Goal: Information Seeking & Learning: Learn about a topic

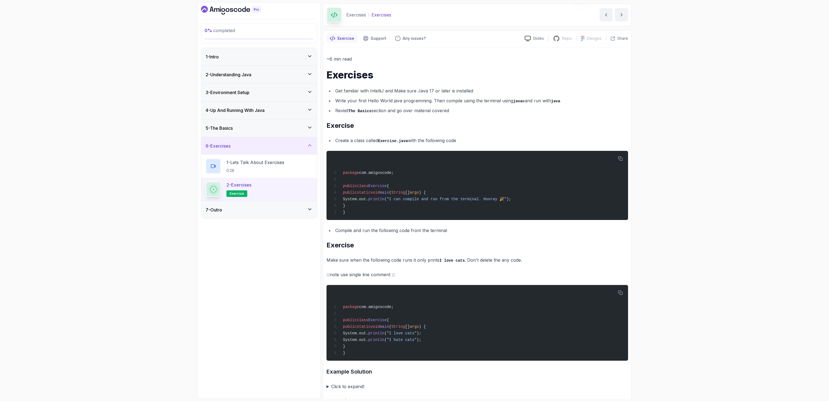
scroll to position [18, 0]
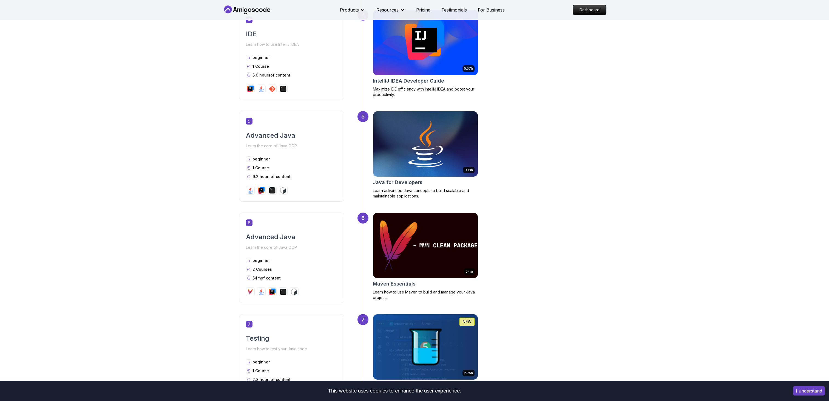
scroll to position [658, 0]
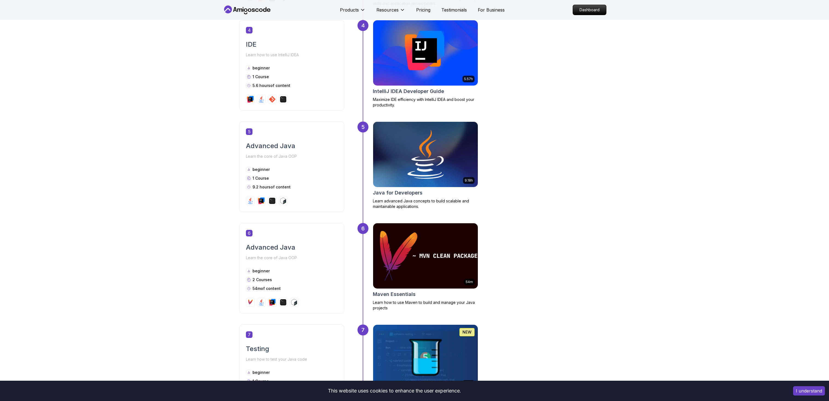
click at [414, 169] on img at bounding box center [425, 154] width 110 height 69
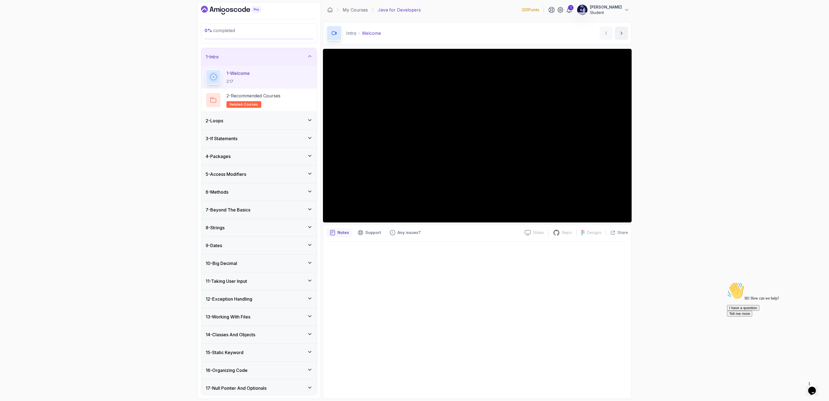
click at [250, 211] on h3 "7 - Beyond The Basics" at bounding box center [228, 209] width 45 height 7
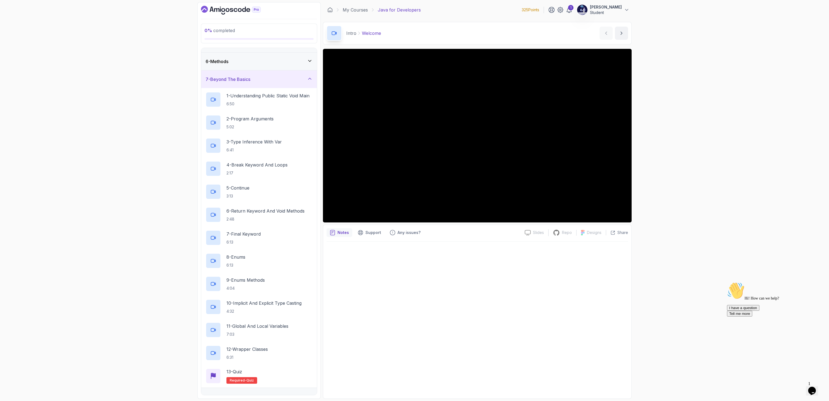
scroll to position [92, 0]
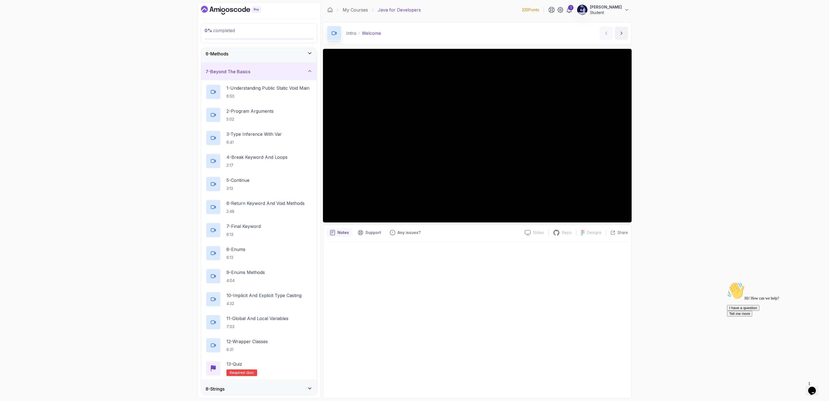
click at [267, 67] on div "7 - Beyond The Basics" at bounding box center [259, 72] width 116 height 18
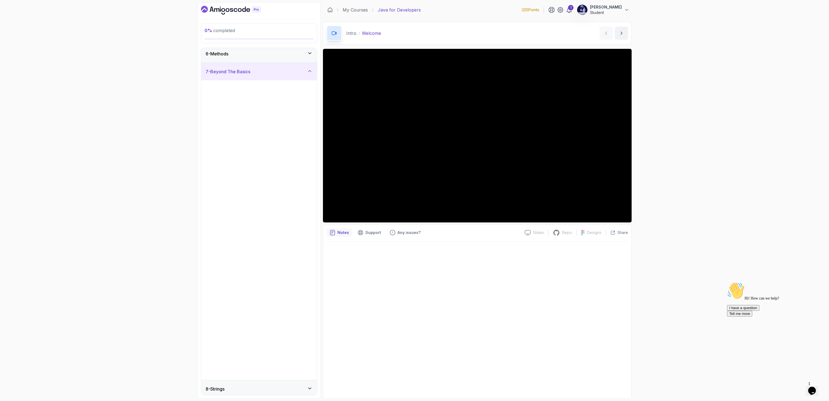
scroll to position [0, 0]
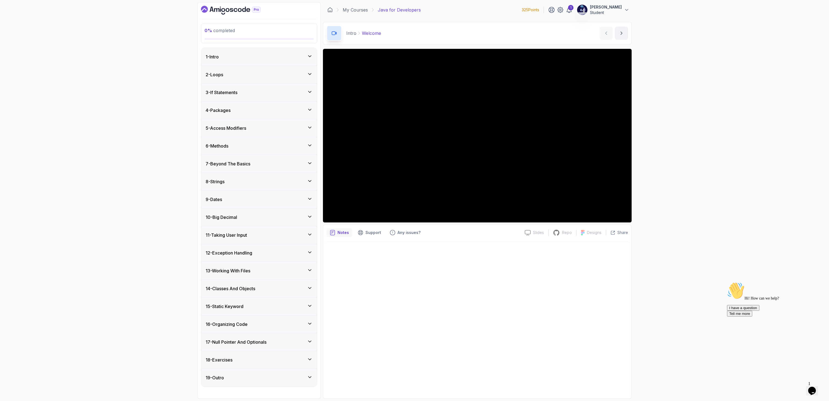
click at [230, 339] on h3 "17 - Null Pointer And Optionals" at bounding box center [236, 342] width 61 height 7
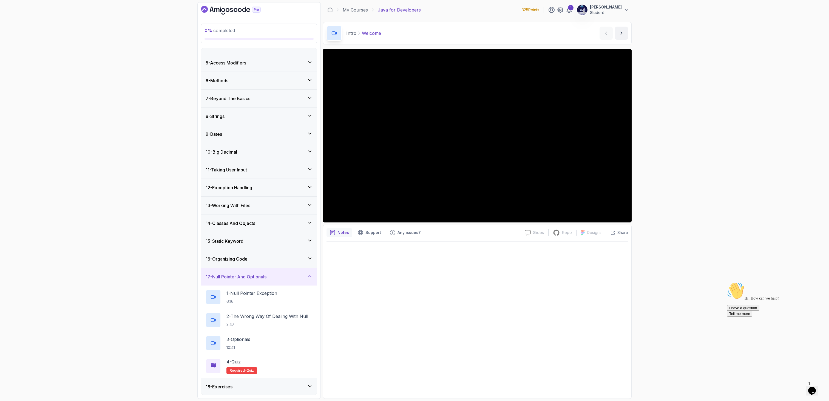
scroll to position [84, 0]
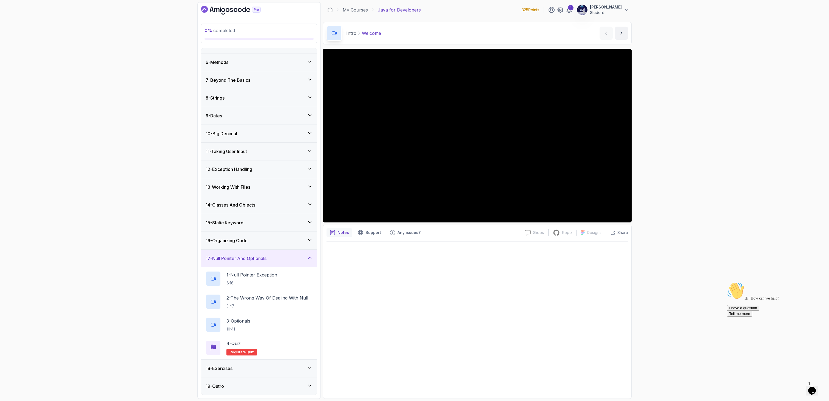
click at [248, 254] on div "17 - Null Pointer And Optionals" at bounding box center [259, 258] width 116 height 18
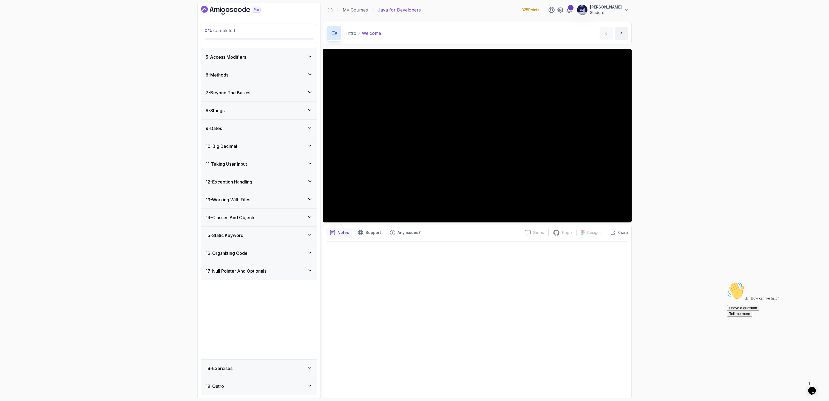
scroll to position [0, 0]
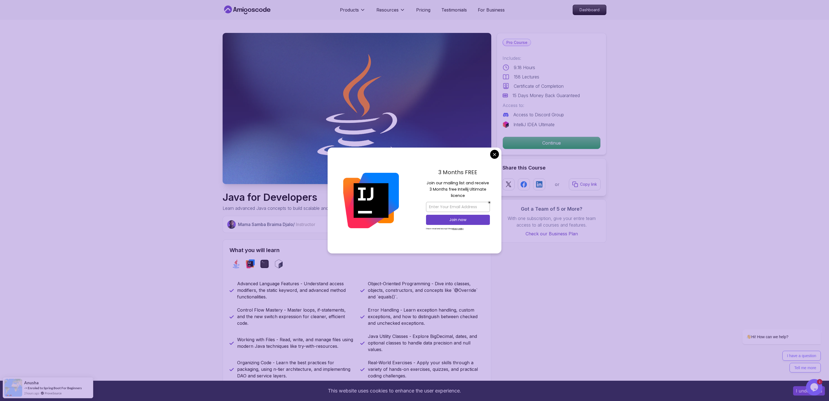
click at [259, 224] on p "Mama Samba Braima Djalo / Instructor" at bounding box center [276, 224] width 77 height 7
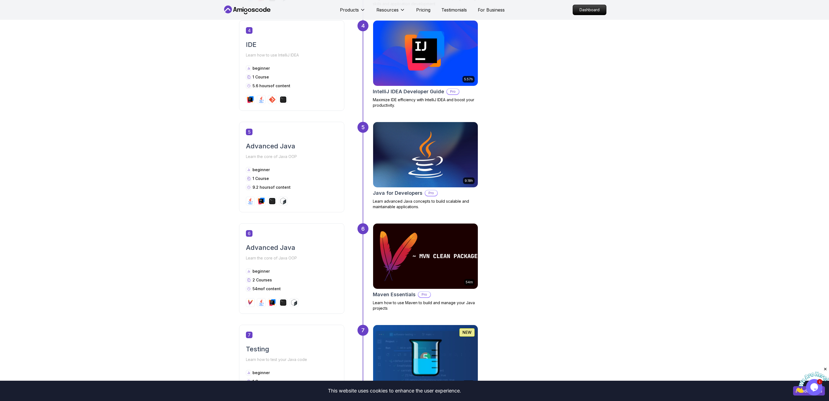
scroll to position [658, 0]
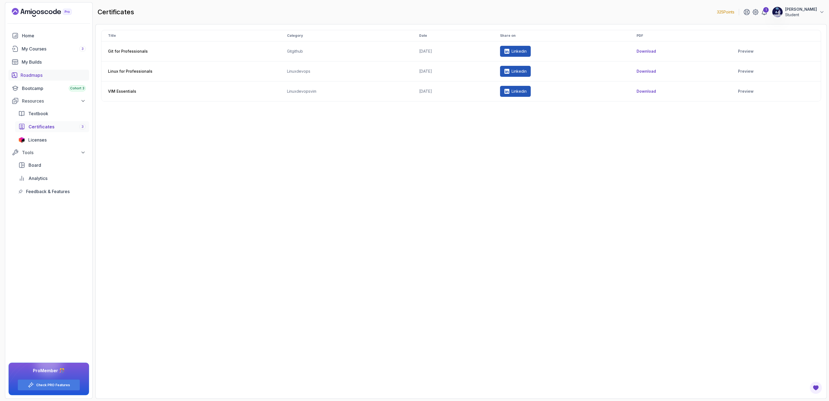
click at [39, 74] on div "Roadmaps" at bounding box center [53, 75] width 65 height 7
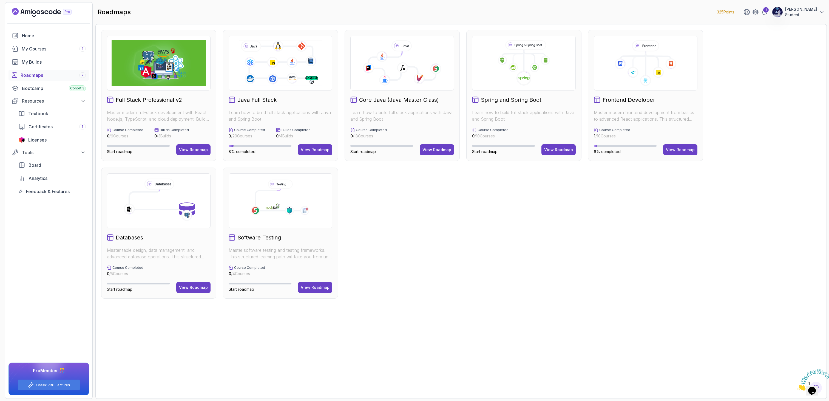
click at [155, 50] on img at bounding box center [159, 63] width 94 height 46
click at [200, 150] on div "View Roadmap" at bounding box center [193, 149] width 29 height 5
click at [197, 288] on div "View Roadmap" at bounding box center [193, 287] width 29 height 5
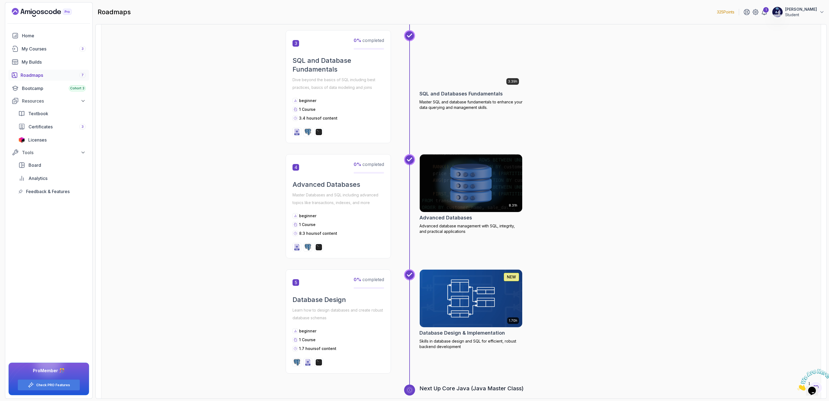
scroll to position [459, 0]
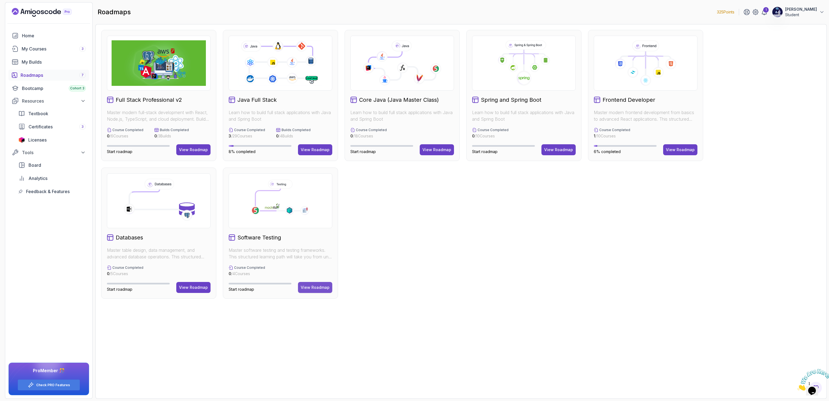
click at [314, 285] on div "View Roadmap" at bounding box center [315, 287] width 29 height 5
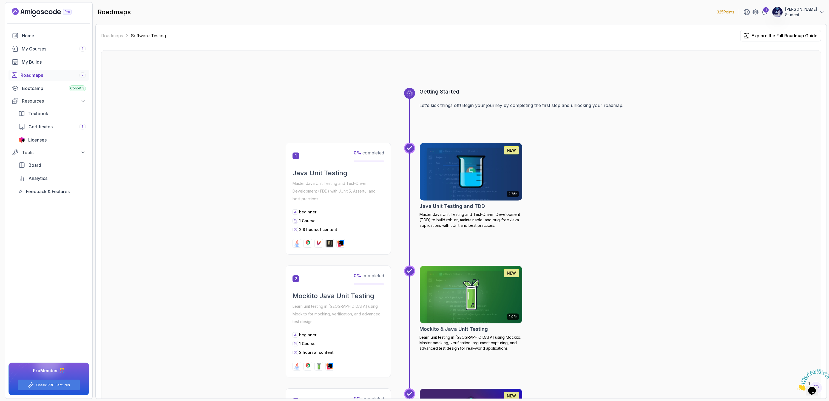
scroll to position [19, 0]
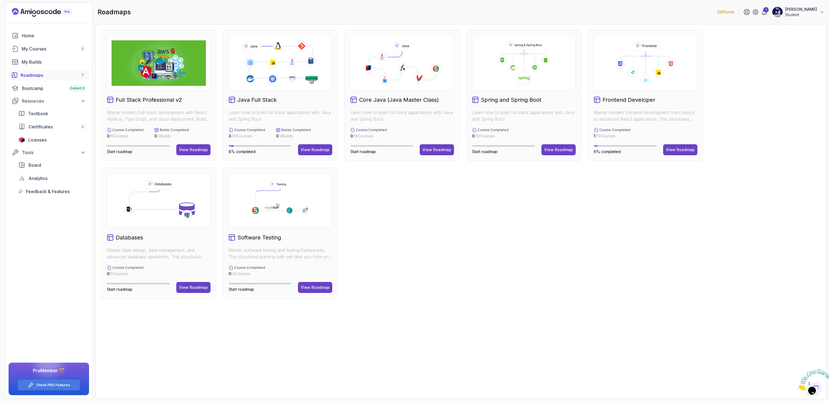
click at [294, 99] on div "Java Full Stack" at bounding box center [281, 100] width 104 height 8
click at [313, 150] on div "View Roadmap" at bounding box center [315, 149] width 29 height 5
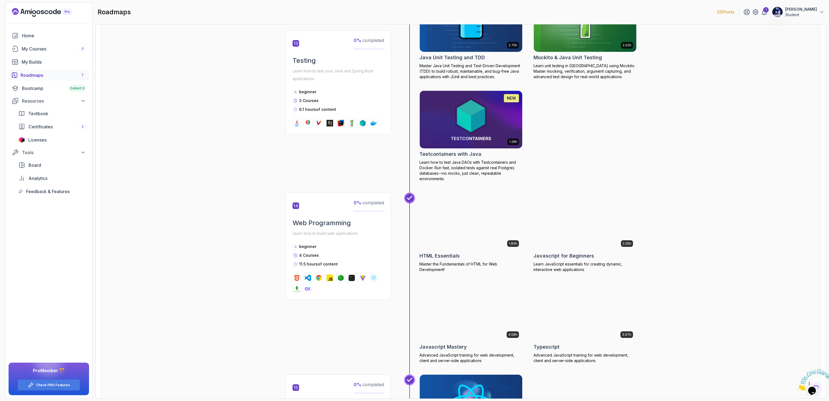
scroll to position [1784, 0]
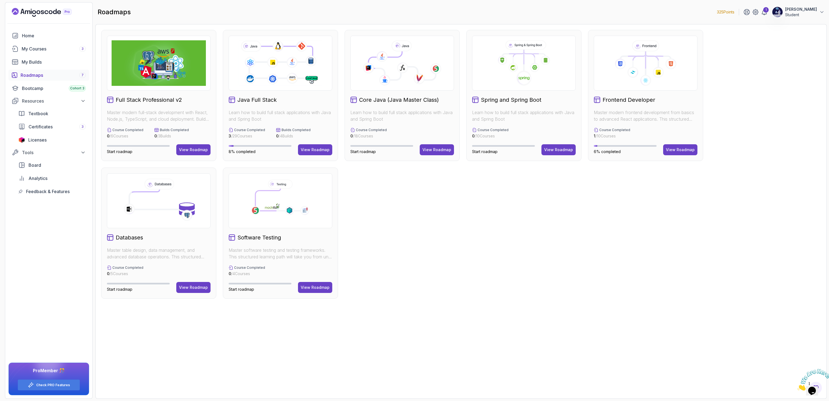
click at [495, 87] on div at bounding box center [524, 63] width 104 height 55
click at [555, 152] on div "View Roadmap" at bounding box center [558, 149] width 29 height 5
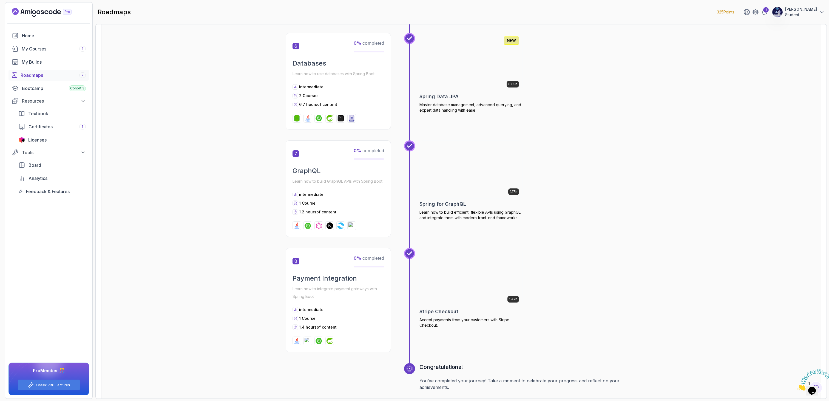
scroll to position [783, 0]
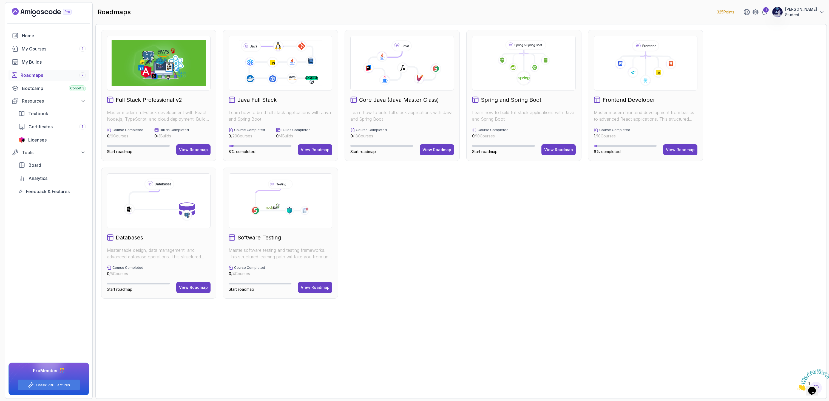
click at [404, 74] on icon at bounding box center [402, 63] width 94 height 46
click at [446, 149] on div "View Roadmap" at bounding box center [436, 149] width 29 height 5
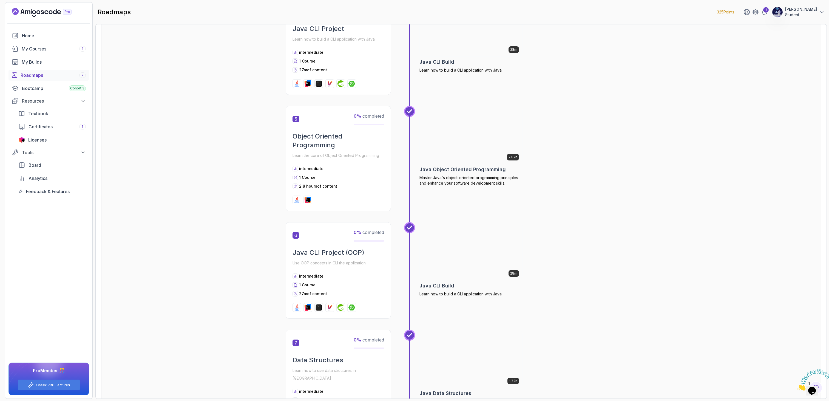
scroll to position [485, 0]
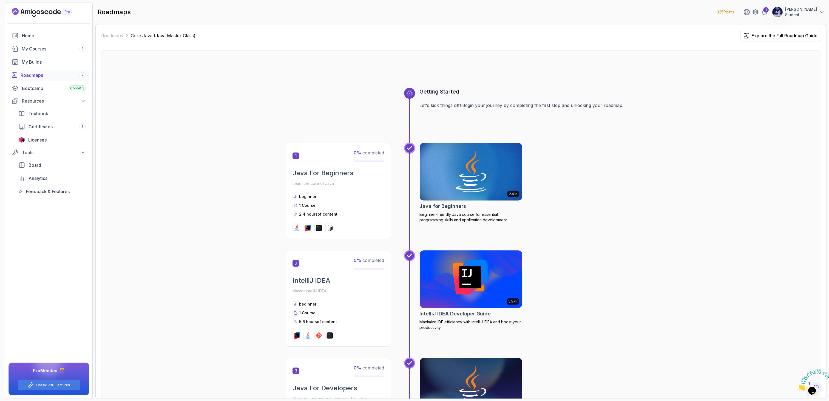
scroll to position [485, 0]
